Goal: Task Accomplishment & Management: Manage account settings

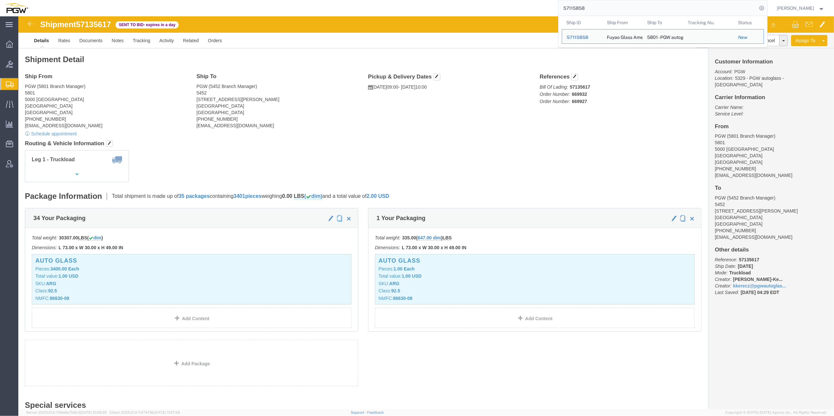
drag, startPoint x: 584, startPoint y: 7, endPoint x: 504, endPoint y: 9, distance: 79.8
click at [504, 9] on div "57115858 Ship ID Ship From Ship To Tracking Nu. Status Ship ID 57115858 Ship Fr…" at bounding box center [400, 8] width 735 height 16
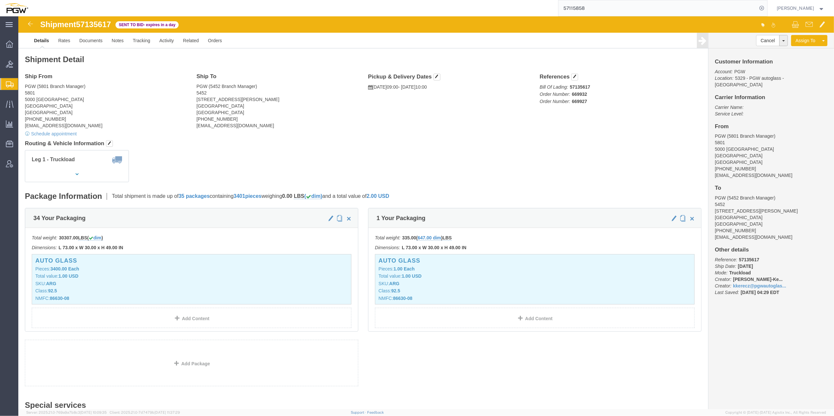
paste input "01196"
type input "57101196"
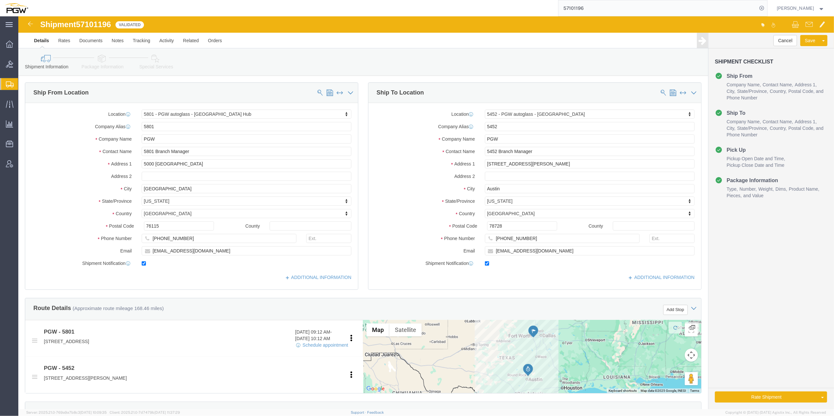
select select "62891"
select select "28299"
click link "Package Information"
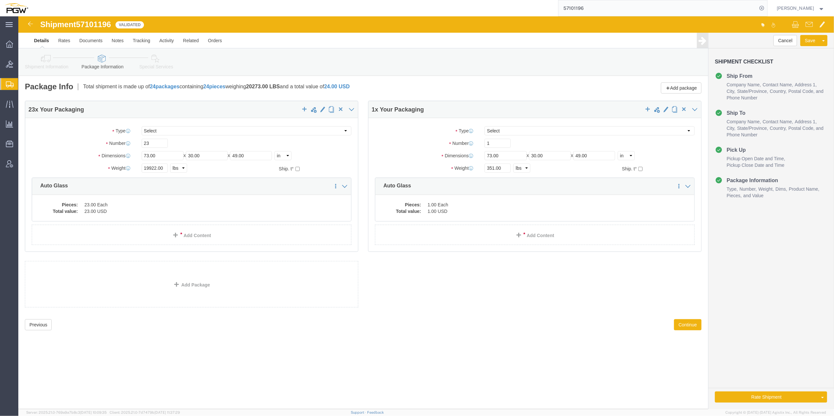
click icon
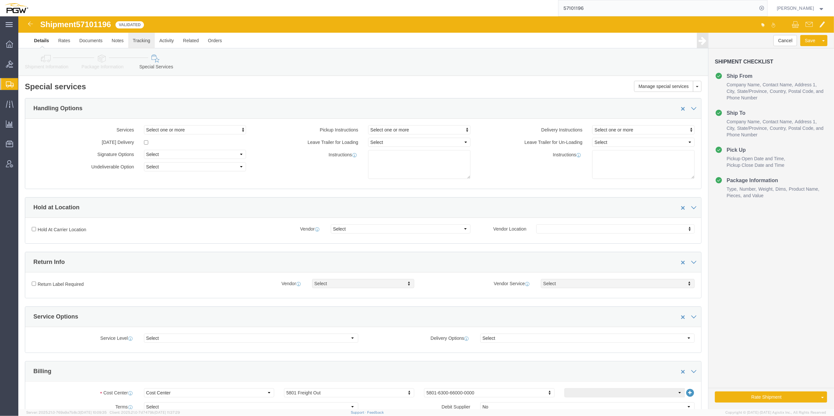
click link "Tracking"
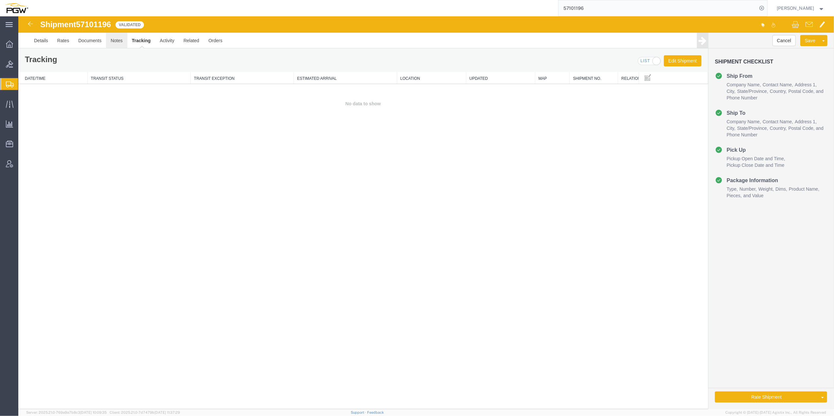
click at [120, 44] on link "Notes" at bounding box center [116, 41] width 21 height 16
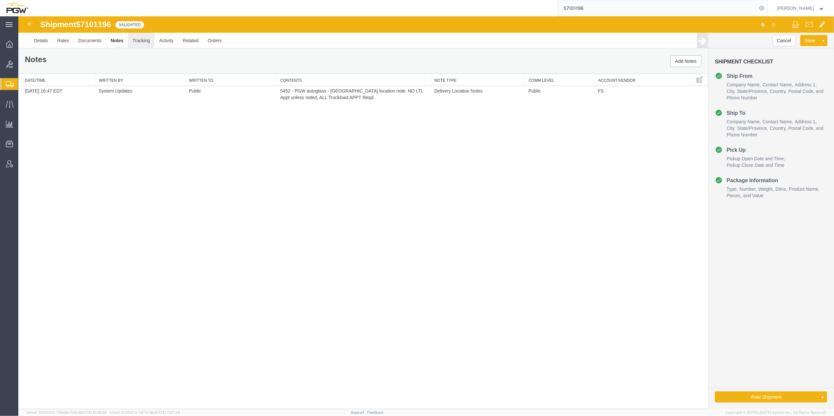
click at [143, 44] on link "Tracking" at bounding box center [141, 41] width 26 height 16
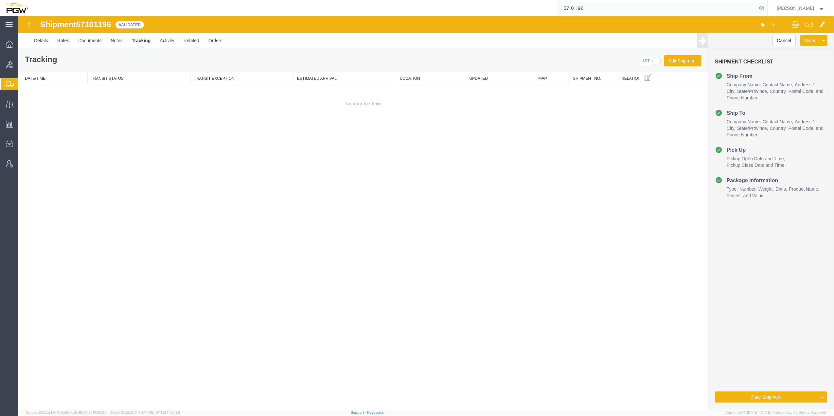
click at [109, 27] on span "57101196" at bounding box center [93, 24] width 35 height 9
copy span "57101196"
click at [395, 182] on div "Shipment 57101196 0 of 0 Validated Details Rates Documents Notes Tracking Activ…" at bounding box center [425, 212] width 815 height 393
click at [48, 38] on link "Details" at bounding box center [40, 41] width 23 height 16
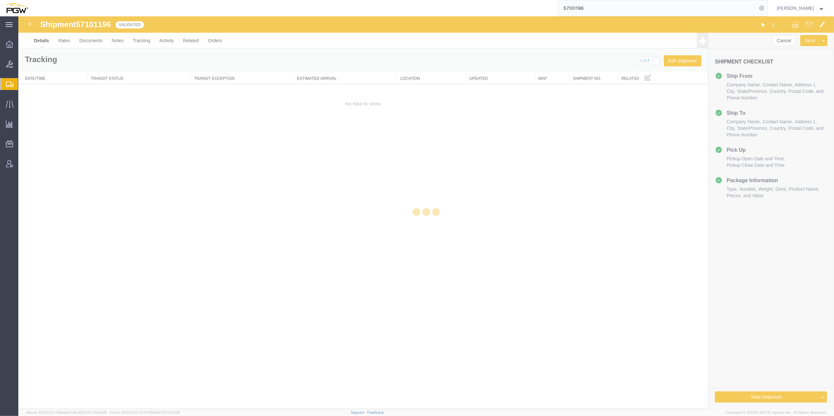
select select "62891"
select select "28299"
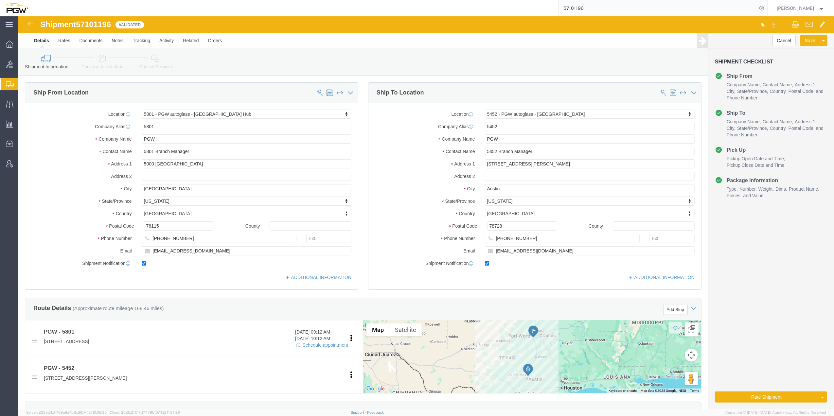
click icon
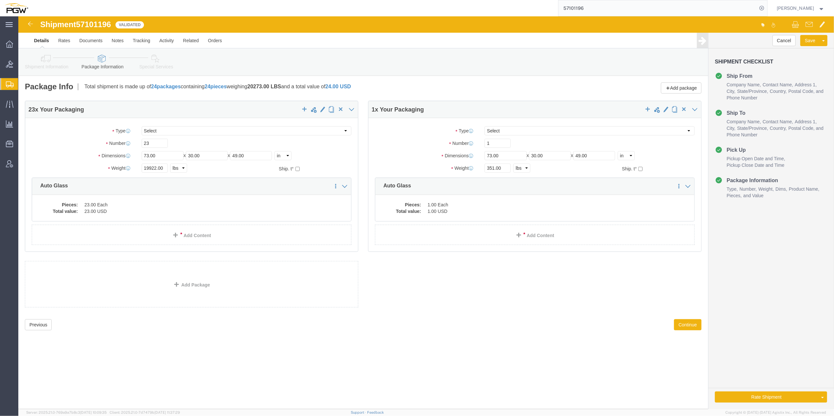
click icon
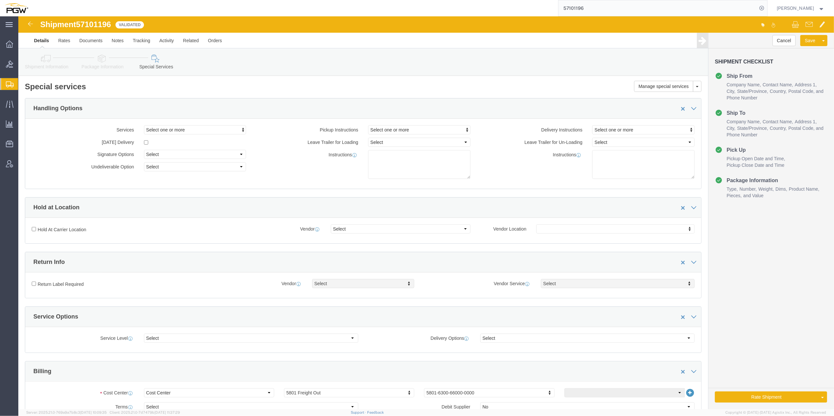
click link "Shipment Information"
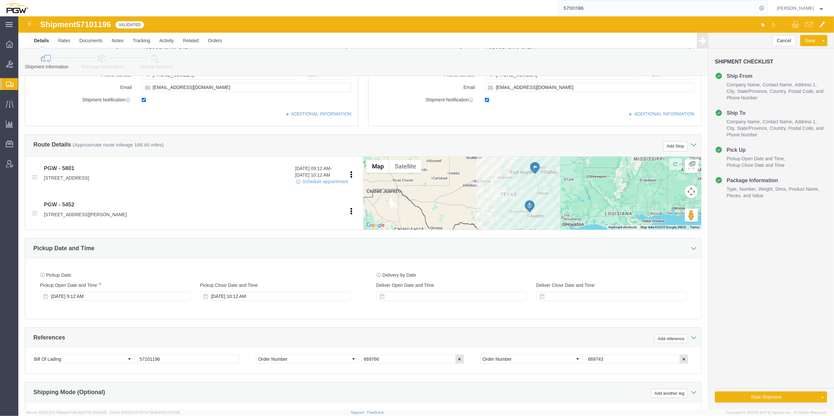
scroll to position [174, 0]
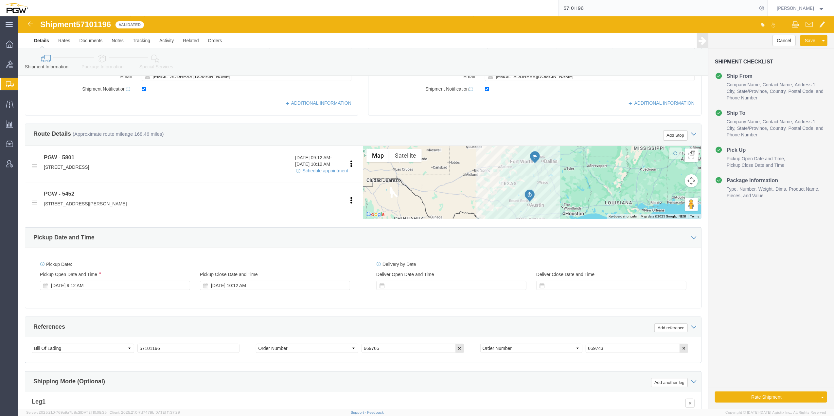
click span "57101196"
copy span "57101196"
click link "Package Information"
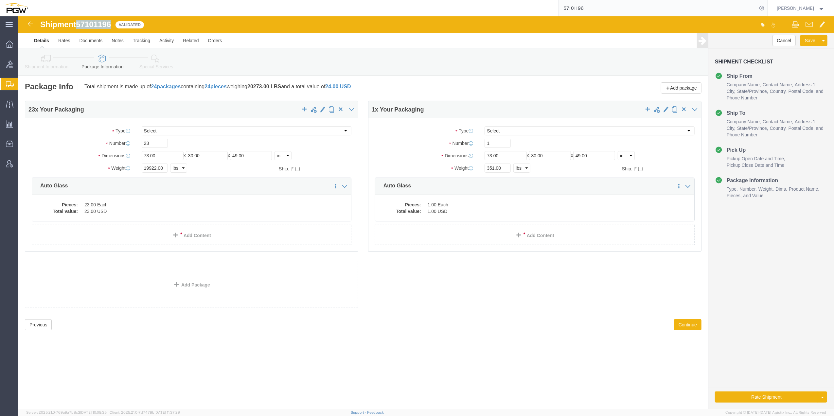
click link "Shipment Information"
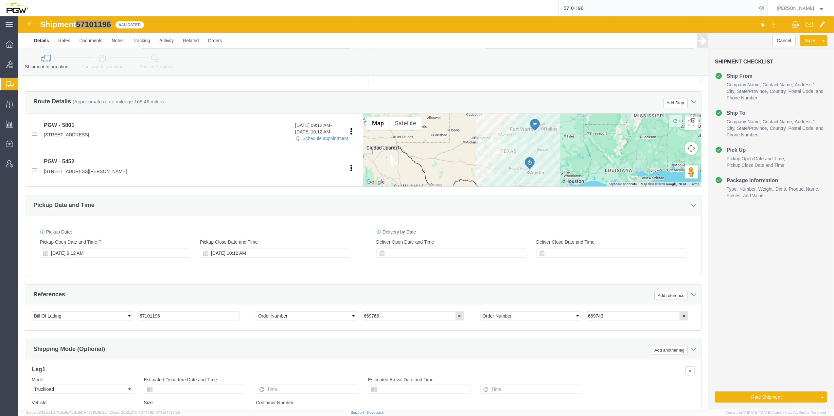
scroll to position [218, 0]
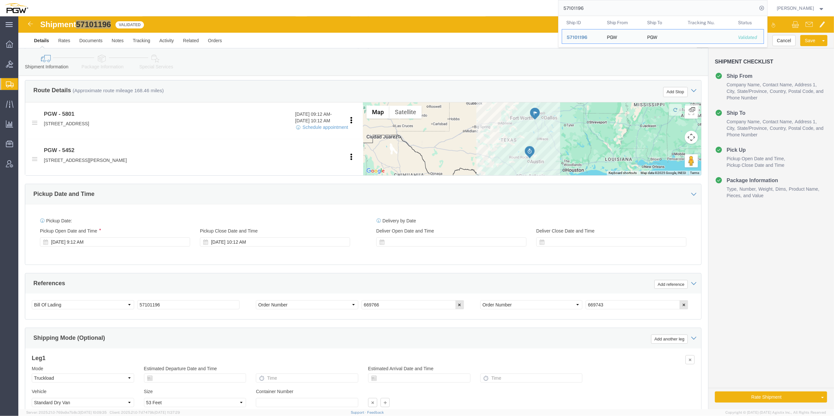
drag, startPoint x: 573, startPoint y: 10, endPoint x: 541, endPoint y: 6, distance: 32.7
click at [558, 6] on input "57101196" at bounding box center [657, 8] width 199 height 16
paste input "669927"
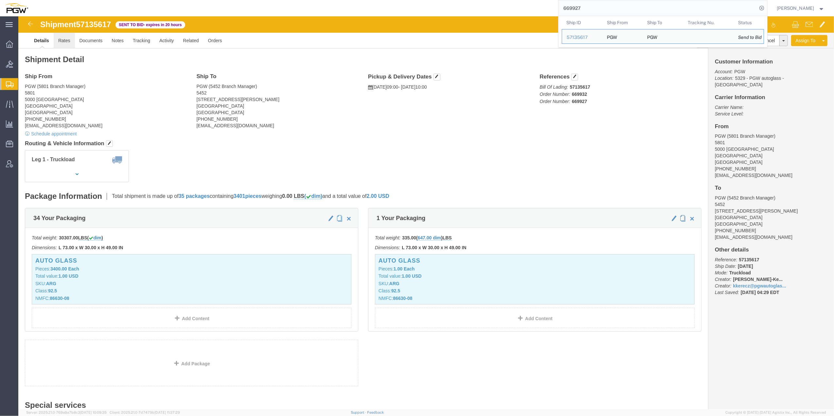
click link "Rates"
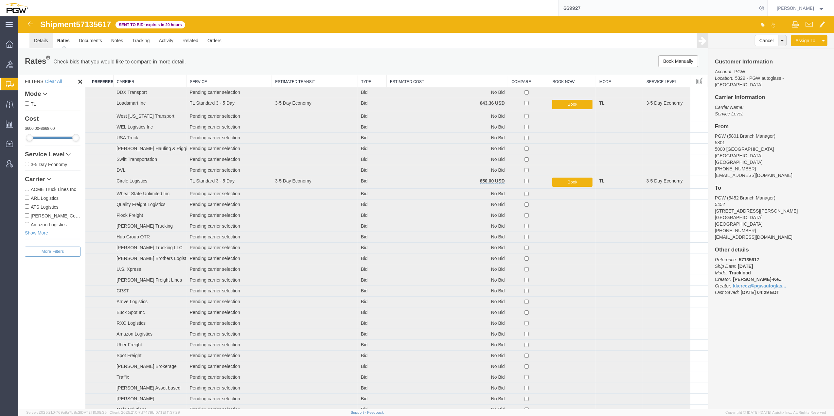
click at [44, 43] on link "Details" at bounding box center [40, 41] width 23 height 16
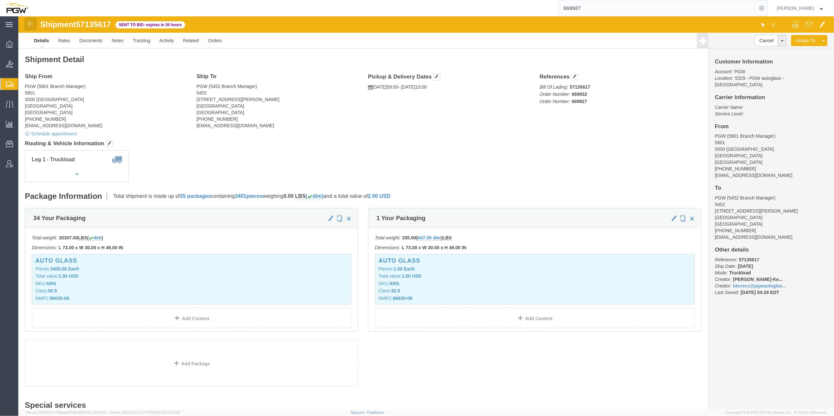
click img
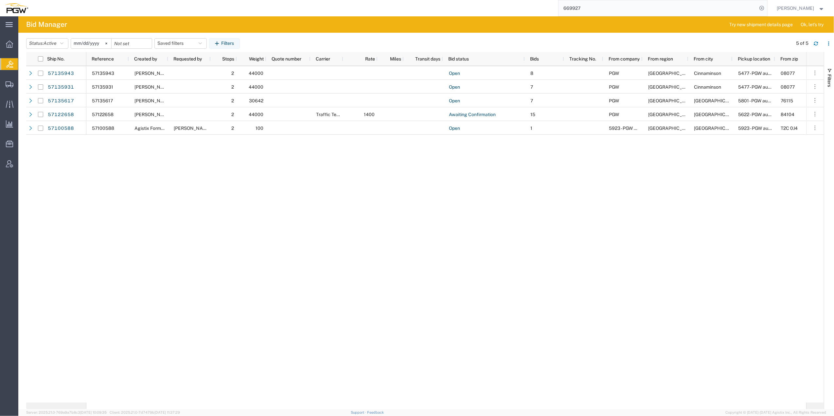
click at [17, 62] on div at bounding box center [9, 64] width 18 height 12
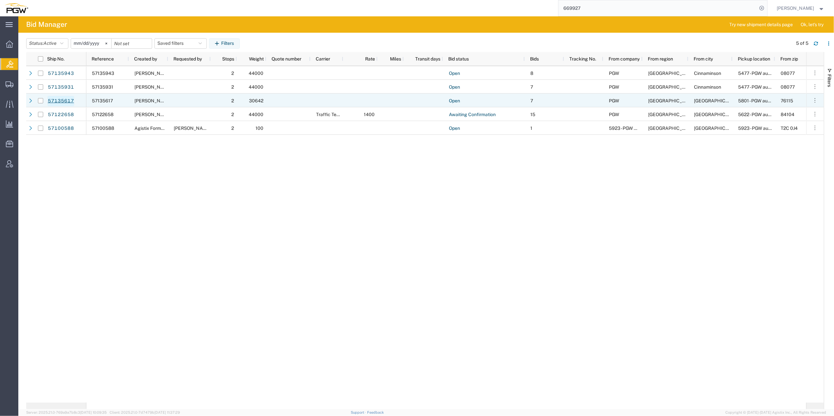
click at [62, 98] on link "57135617" at bounding box center [60, 101] width 27 height 10
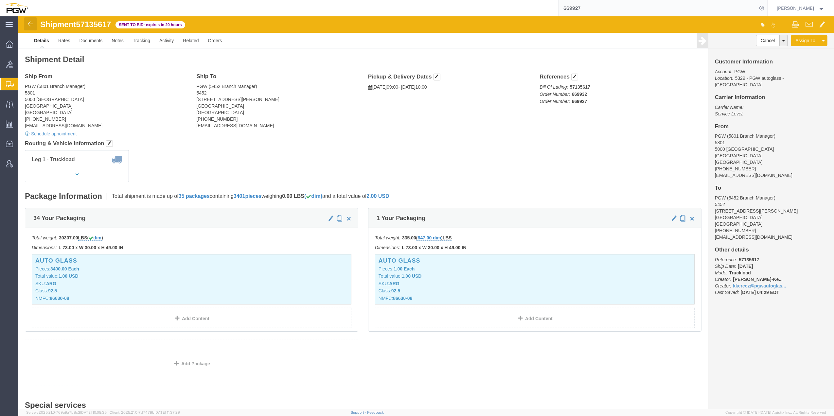
click img
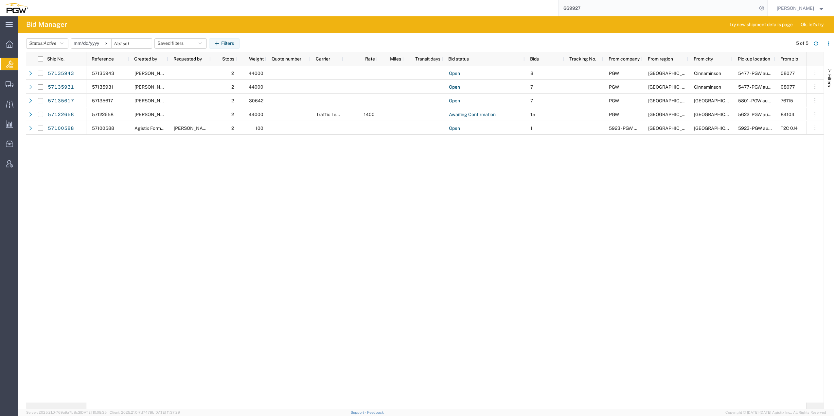
click at [357, 178] on div "57135943 [PERSON_NAME] 2 44000 Open 8 PGW [GEOGRAPHIC_DATA] [GEOGRAPHIC_DATA] 5…" at bounding box center [446, 234] width 720 height 337
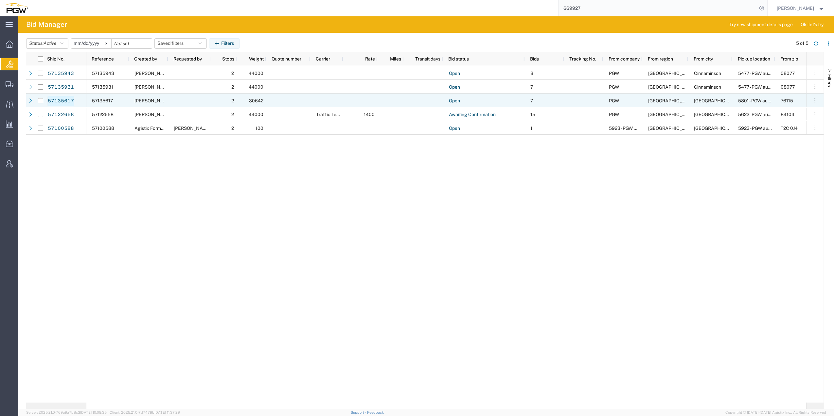
click at [64, 98] on link "57135617" at bounding box center [60, 101] width 27 height 10
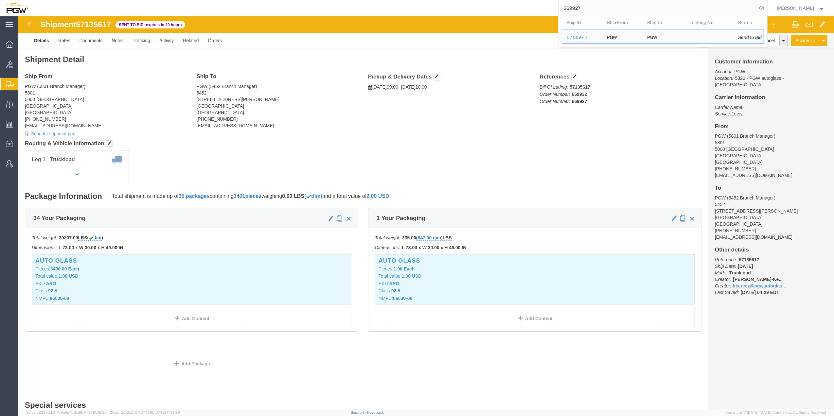
drag, startPoint x: 577, startPoint y: 7, endPoint x: 534, endPoint y: 3, distance: 43.1
click at [534, 3] on div "669927 Ship ID Ship From Ship To Tracking Nu. Status Ship ID 57135617 Ship From…" at bounding box center [400, 8] width 735 height 16
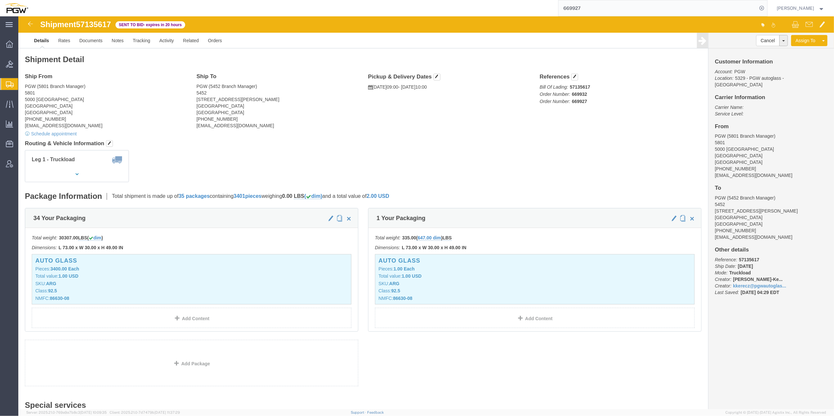
paste input "57101196"
type input "57101196"
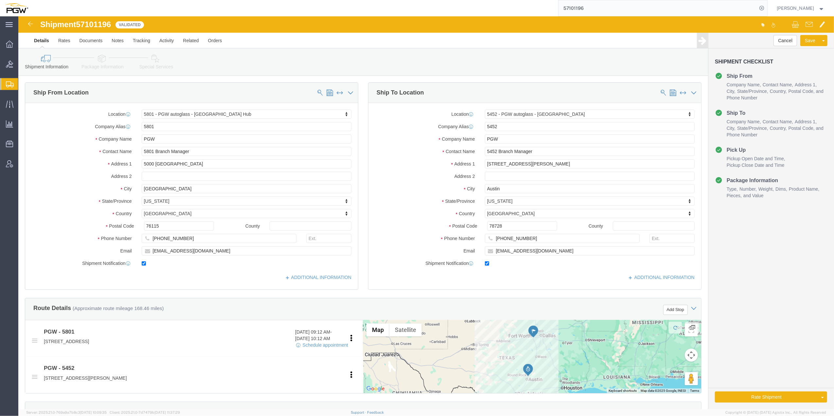
select select "62891"
select select "28299"
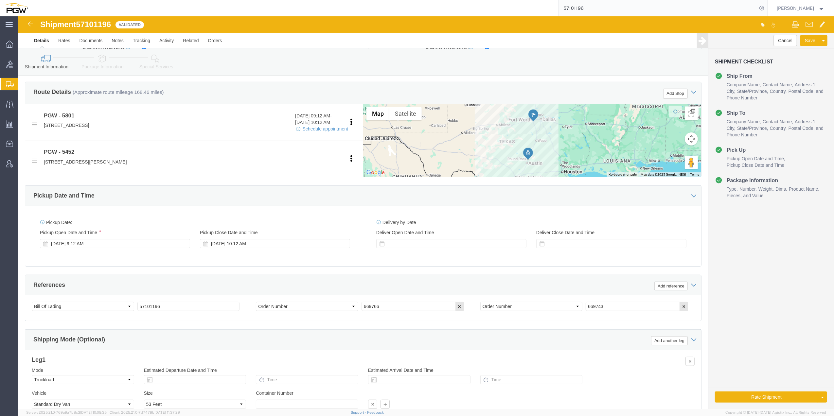
scroll to position [275, 0]
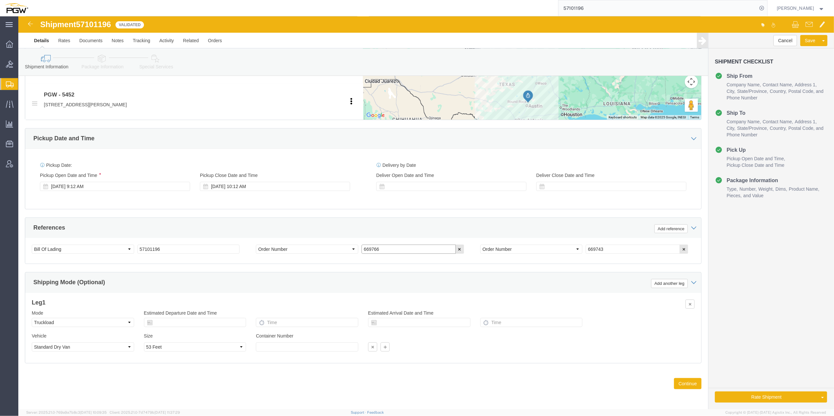
click input "669766"
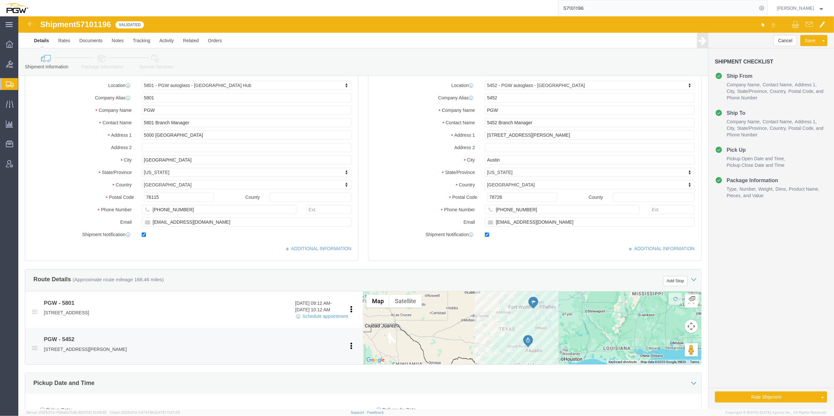
scroll to position [0, 0]
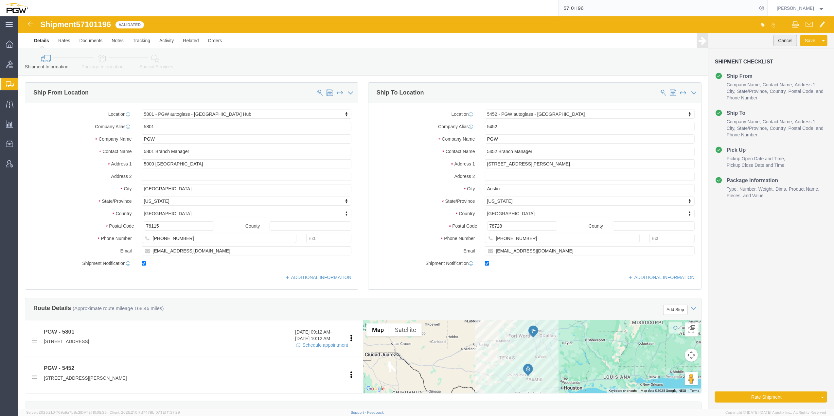
click button "Cancel"
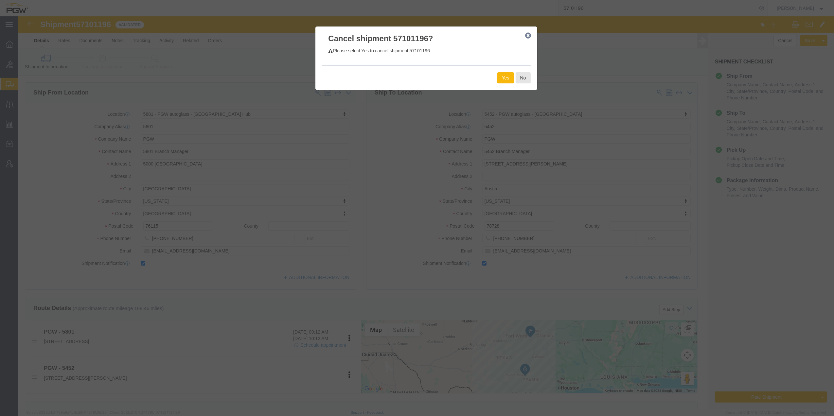
click button "Yes"
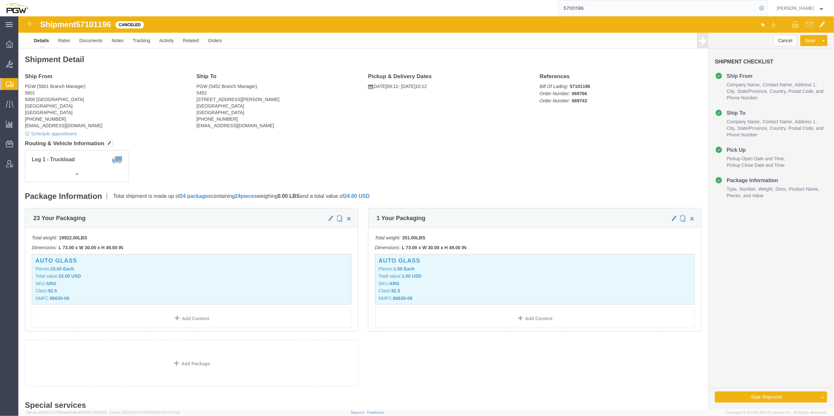
click at [563, 12] on input "57101196" at bounding box center [657, 8] width 199 height 16
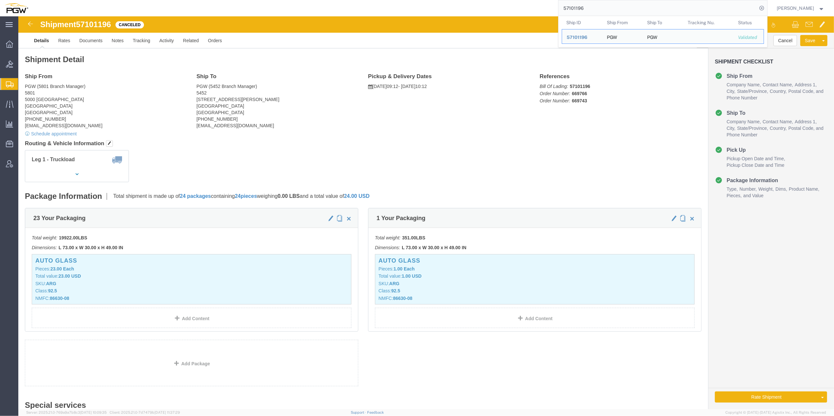
click at [563, 12] on input "57101196" at bounding box center [657, 8] width 199 height 16
click at [757, 9] on icon at bounding box center [761, 8] width 9 height 9
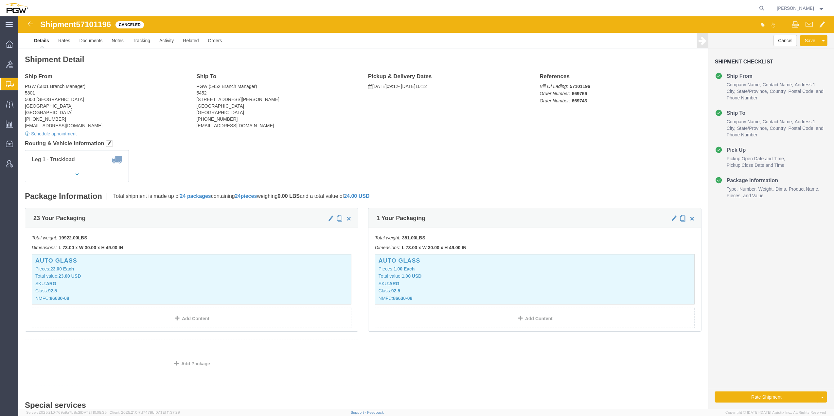
click at [0, 0] on span "Shipment Manager" at bounding box center [0, 0] width 0 height 0
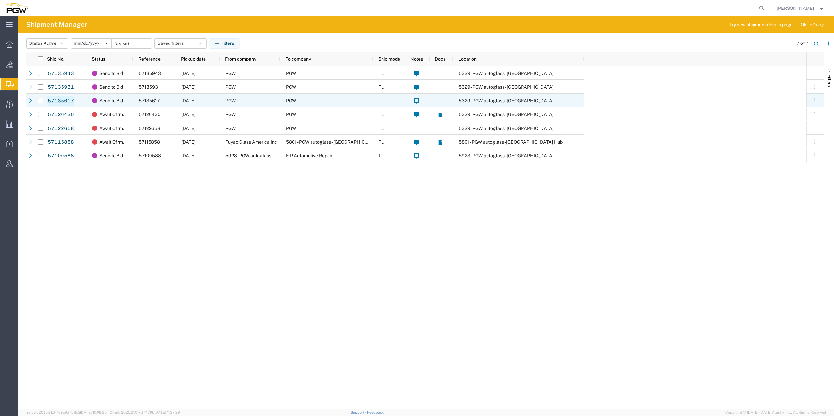
click at [54, 102] on link "57135617" at bounding box center [60, 101] width 27 height 10
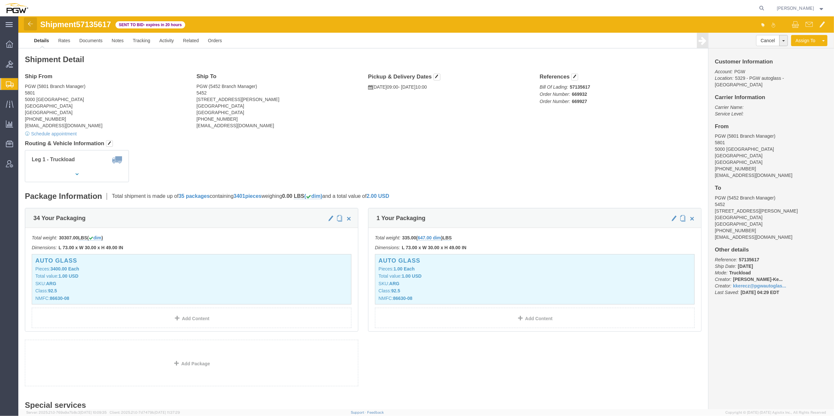
click img
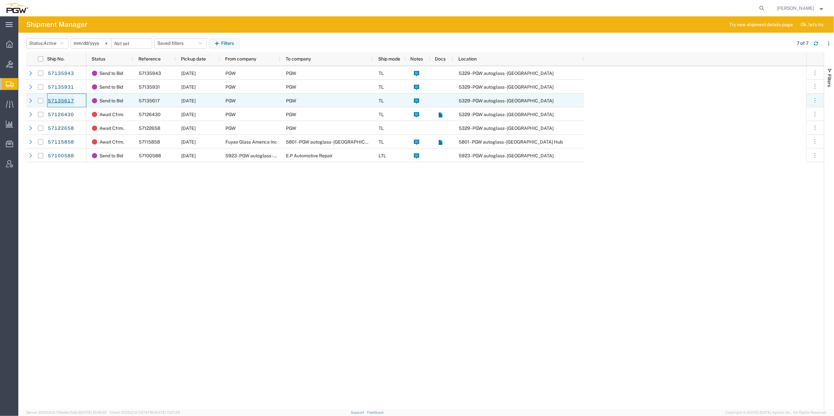
click at [62, 101] on link "57135617" at bounding box center [60, 101] width 27 height 10
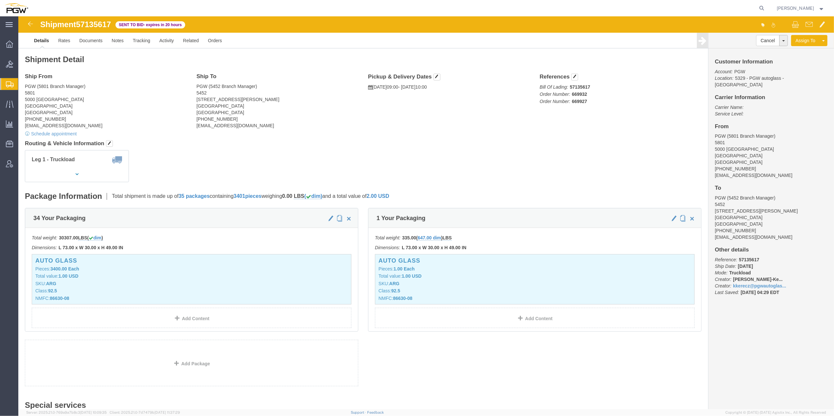
click at [0, 0] on span "Shipment Manager" at bounding box center [0, 0] width 0 height 0
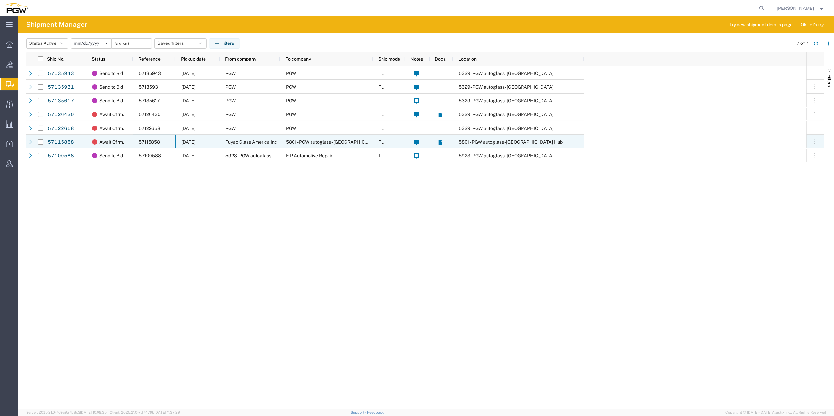
drag, startPoint x: 167, startPoint y: 141, endPoint x: 144, endPoint y: 142, distance: 22.9
click at [144, 142] on div "57115858" at bounding box center [154, 142] width 43 height 14
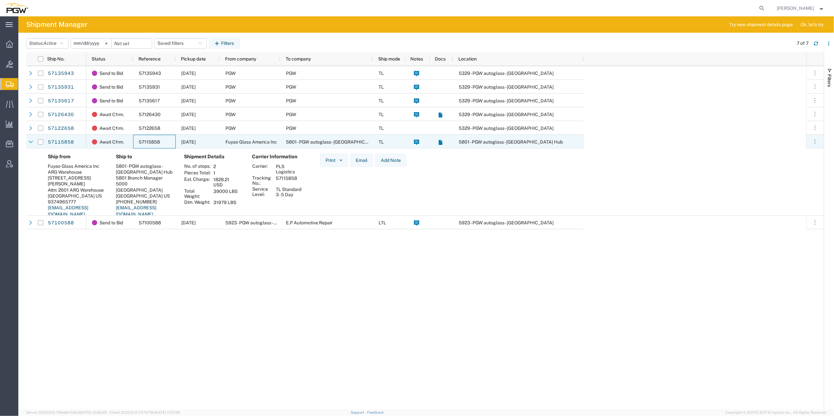
drag, startPoint x: 164, startPoint y: 142, endPoint x: 146, endPoint y: 142, distance: 18.3
click at [146, 142] on div "57115858" at bounding box center [154, 142] width 43 height 14
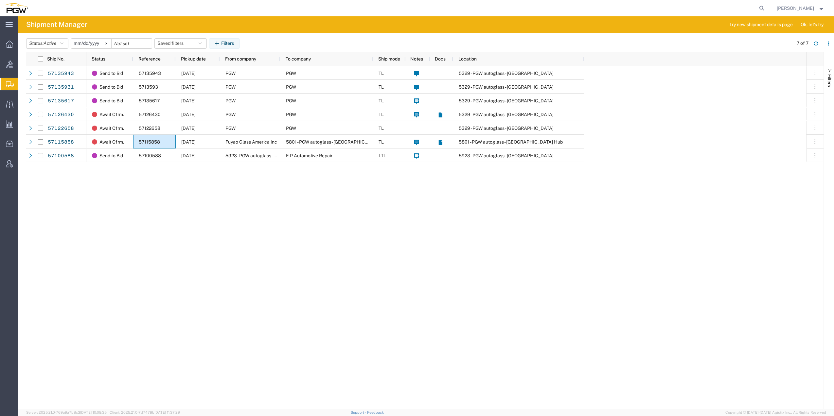
drag, startPoint x: 143, startPoint y: 142, endPoint x: 123, endPoint y: 218, distance: 78.1
click at [127, 222] on div "Send to Bid 57135943 [DATE] PGW PGW TL 5329 - PGW autoglass - Chillicothe Send …" at bounding box center [446, 237] width 720 height 343
drag, startPoint x: 148, startPoint y: 145, endPoint x: 115, endPoint y: 206, distance: 69.4
click at [96, 269] on div "Send to Bid 57135943 [DATE] PGW PGW TL 5329 - PGW autoglass - Chillicothe Send …" at bounding box center [446, 237] width 720 height 343
drag, startPoint x: 172, startPoint y: 143, endPoint x: 140, endPoint y: 143, distance: 31.7
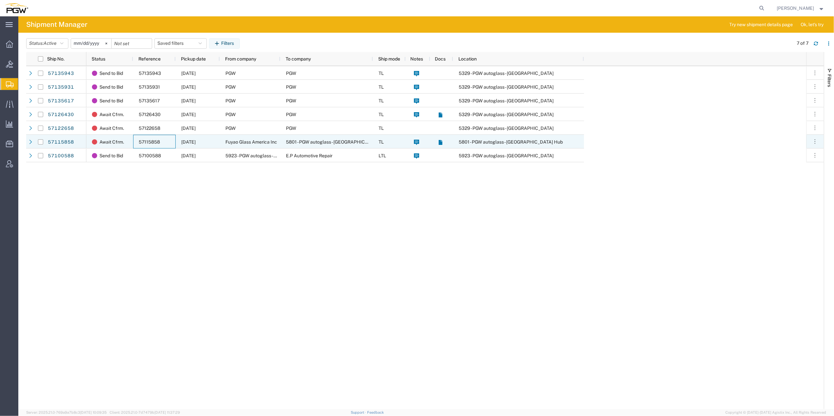
click at [140, 143] on div "57115858" at bounding box center [154, 142] width 43 height 14
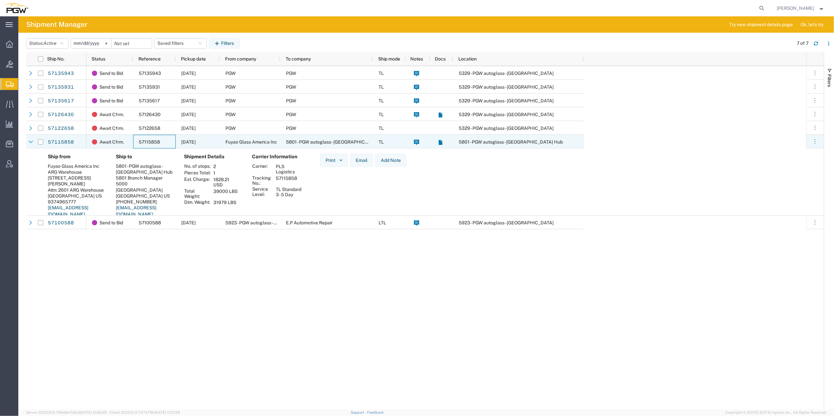
drag, startPoint x: 140, startPoint y: 142, endPoint x: 112, endPoint y: 169, distance: 39.3
click at [115, 168] on div "Ship to 5801 - PGW autoglass - [GEOGRAPHIC_DATA] 5801 Branch Manager [STREET_AD…" at bounding box center [145, 188] width 68 height 68
drag, startPoint x: 80, startPoint y: 142, endPoint x: 56, endPoint y: 142, distance: 24.5
click at [56, 142] on div "57115858" at bounding box center [66, 142] width 39 height 14
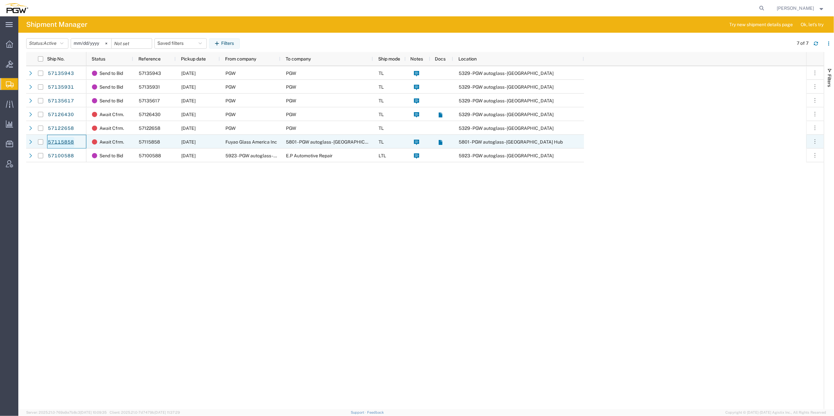
click at [56, 143] on link "57115858" at bounding box center [60, 142] width 27 height 10
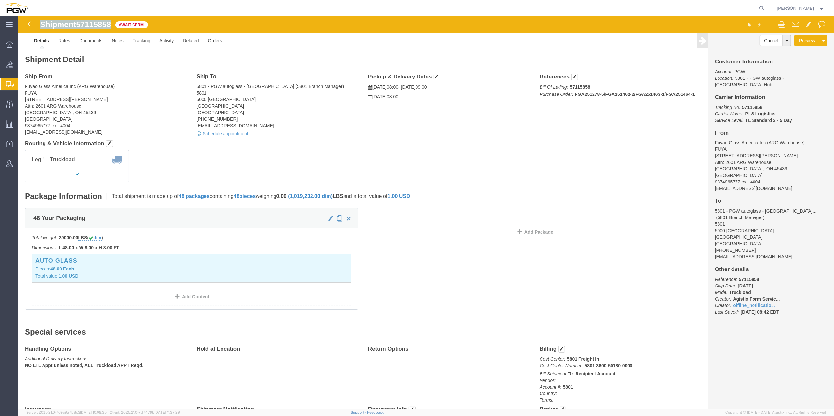
drag, startPoint x: 92, startPoint y: 6, endPoint x: 61, endPoint y: 3, distance: 30.9
click span "57115858"
drag, startPoint x: 61, startPoint y: 3, endPoint x: 65, endPoint y: 7, distance: 4.6
click span "57115858"
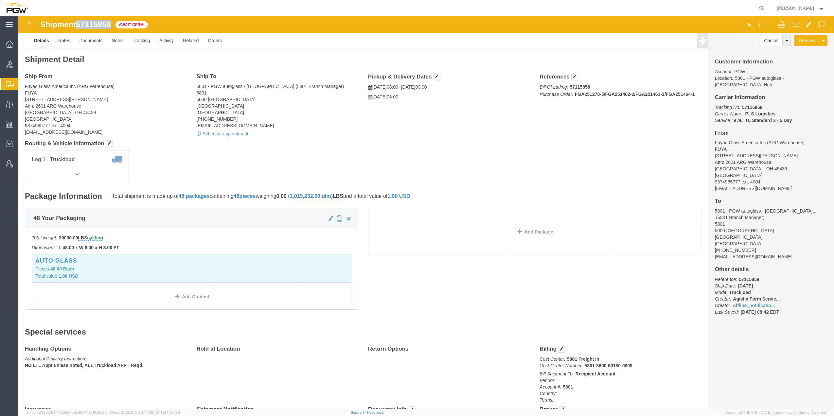
drag, startPoint x: 61, startPoint y: 9, endPoint x: 95, endPoint y: 8, distance: 34.0
click div "Shipment 57115858 Await Cfrm."
drag, startPoint x: 95, startPoint y: 8, endPoint x: 91, endPoint y: 9, distance: 3.7
copy span "57115858"
click at [757, 7] on icon at bounding box center [761, 8] width 9 height 9
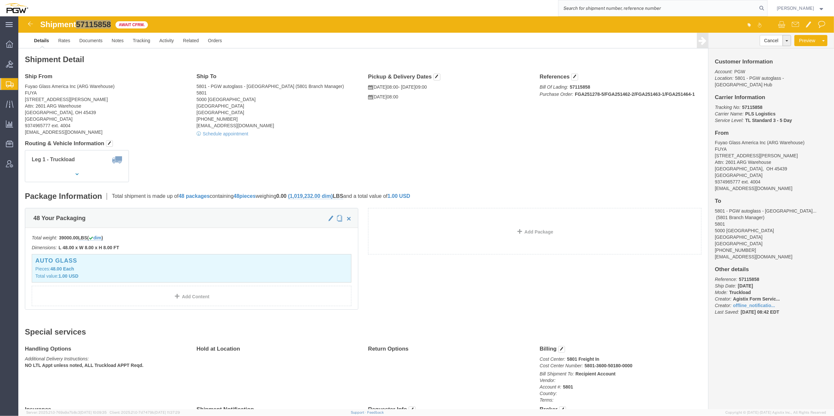
paste input "57135617"
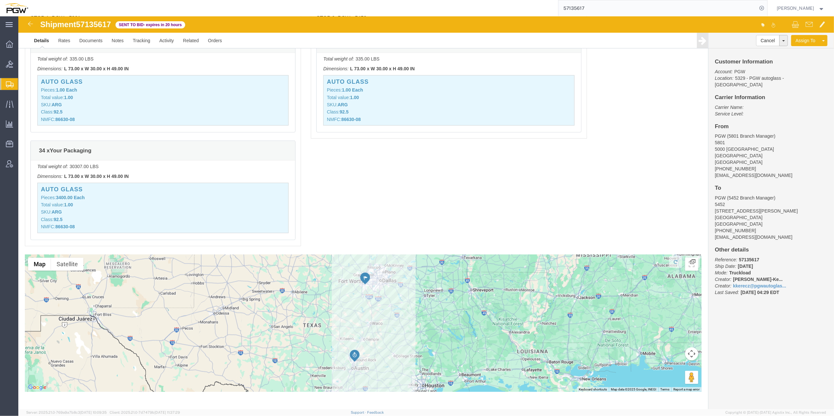
scroll to position [541, 0]
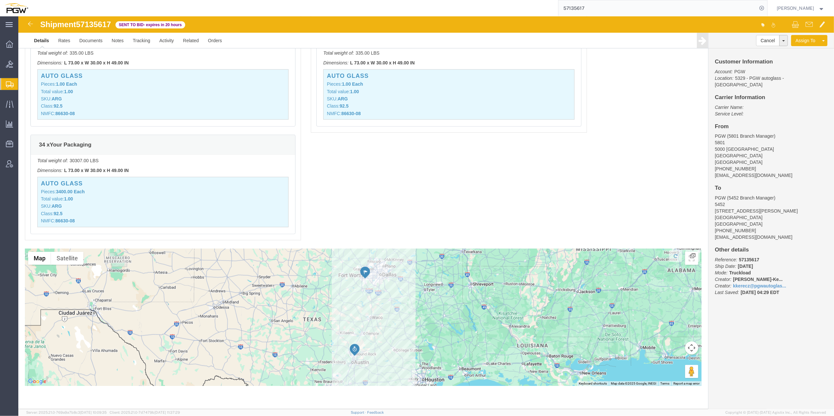
click div "Pickups STOP 1 : PGW - 5801 [STREET_ADDRESS] 1 x Your Packaging Total weight of…"
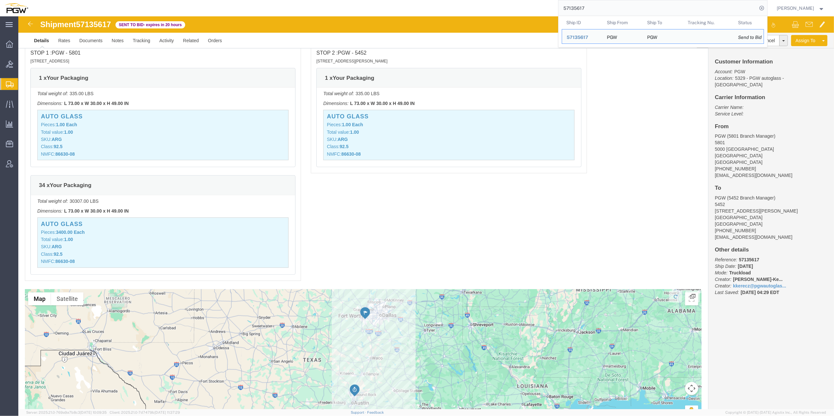
drag, startPoint x: 601, startPoint y: 9, endPoint x: 530, endPoint y: 10, distance: 71.0
click at [530, 10] on div "57135617 Ship ID Ship From Ship To Tracking Nu. Status Ship ID 57135617 Ship Fr…" at bounding box center [400, 8] width 735 height 16
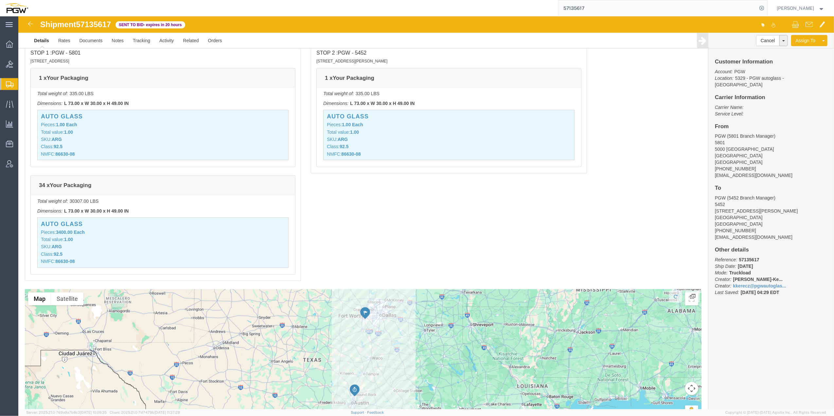
paste input "66992"
type input "669927"
click at [580, 9] on input "669927" at bounding box center [657, 8] width 199 height 16
click span "57135617"
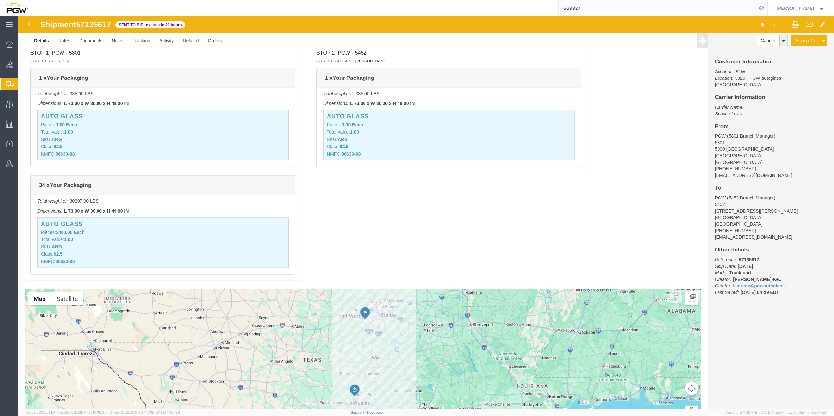
drag, startPoint x: 79, startPoint y: 6, endPoint x: 72, endPoint y: 8, distance: 6.7
click span "57135617"
copy span "57135617"
